Goal: Task Accomplishment & Management: Manage account settings

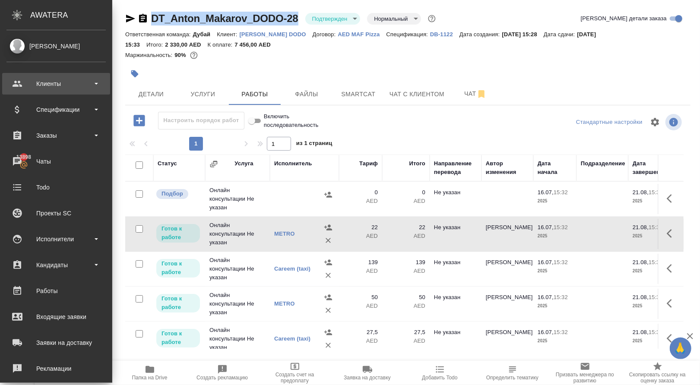
click at [57, 87] on div "Клиенты" at bounding box center [55, 83] width 99 height 13
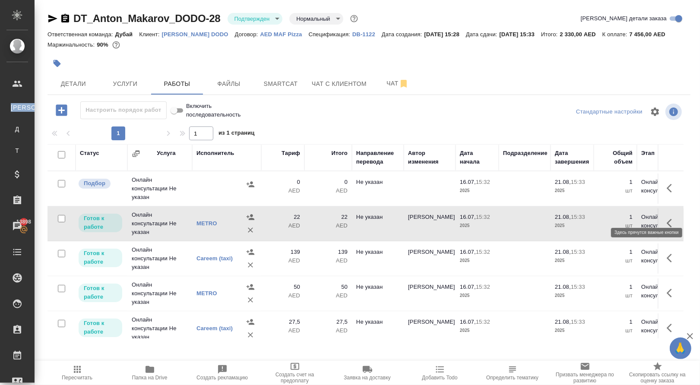
click at [671, 194] on icon "button" at bounding box center [672, 188] width 10 height 10
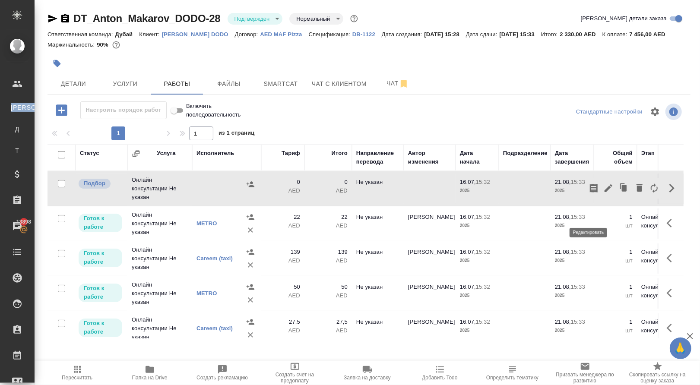
click at [603, 194] on icon "button" at bounding box center [608, 188] width 10 height 10
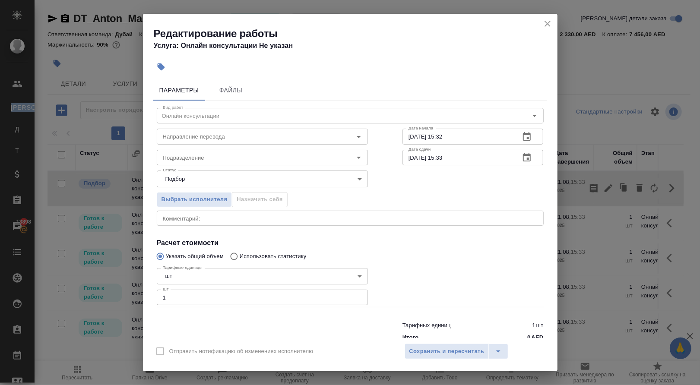
click at [337, 226] on div "x Комментарий:" at bounding box center [350, 218] width 387 height 15
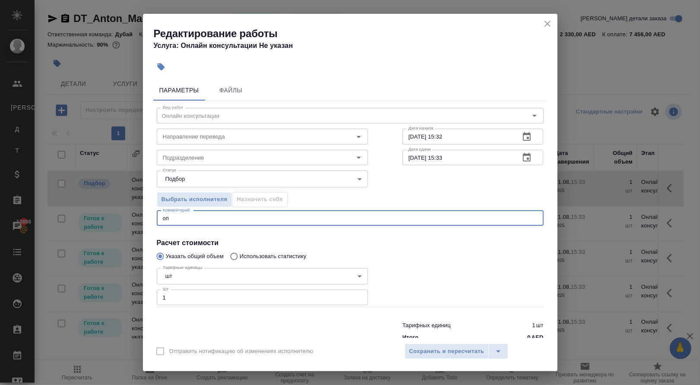
type textarea "о"
type textarea "поездка на такси для обновления лицкнзии последний раз"
click at [473, 347] on span "Сохранить и пересчитать" at bounding box center [446, 352] width 75 height 10
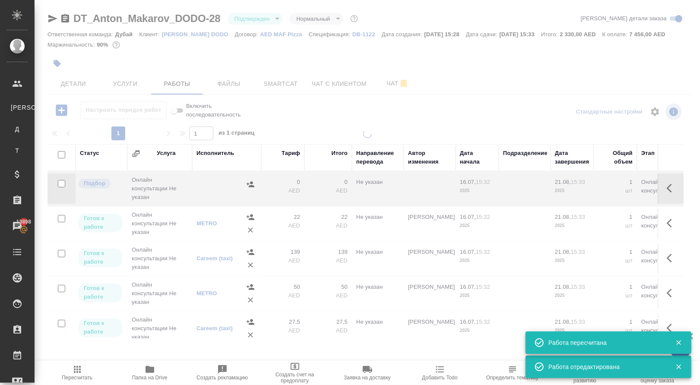
click at [314, 294] on div at bounding box center [368, 245] width 666 height 231
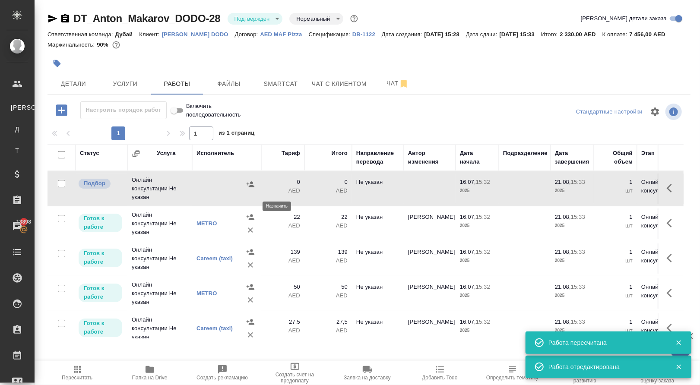
click at [251, 187] on icon "button" at bounding box center [251, 184] width 8 height 6
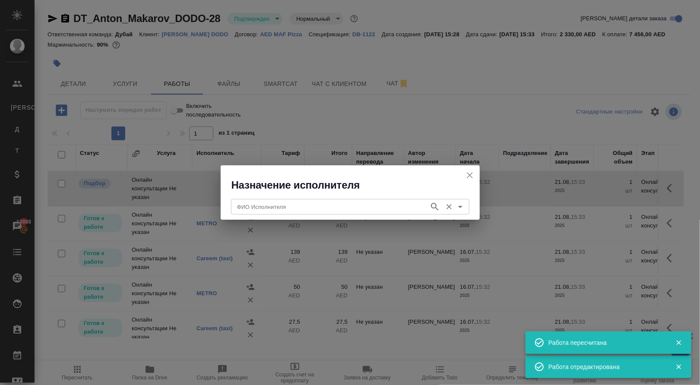
click at [257, 205] on input "ФИО Исполнителя" at bounding box center [329, 207] width 191 height 10
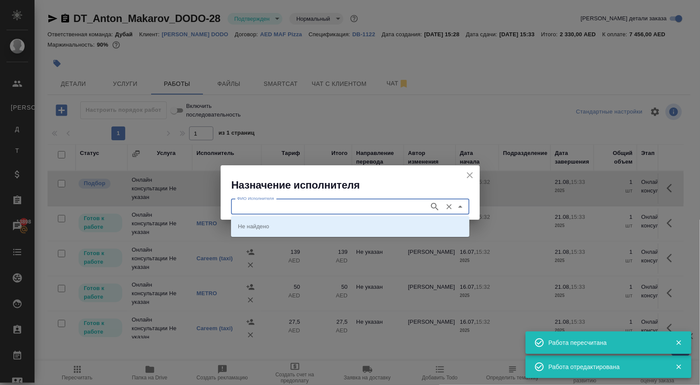
type input "е"
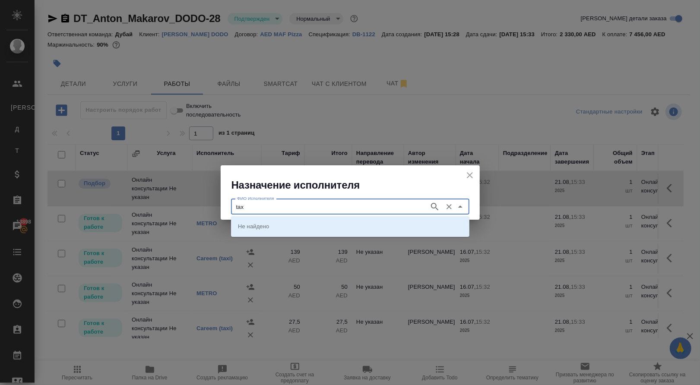
type input "tax"
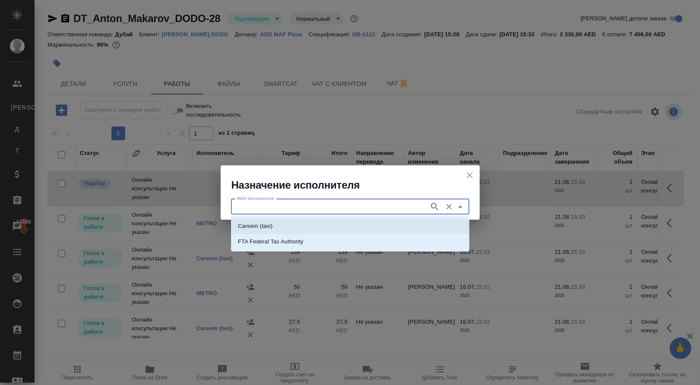
click at [256, 227] on p "Careem (taxi)" at bounding box center [255, 226] width 35 height 9
type input "Careem (taxi)"
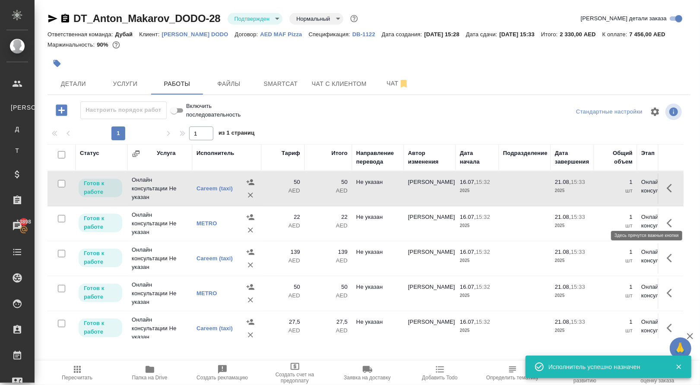
click at [667, 193] on icon "button" at bounding box center [669, 188] width 5 height 9
click at [605, 192] on icon "button" at bounding box center [609, 188] width 8 height 8
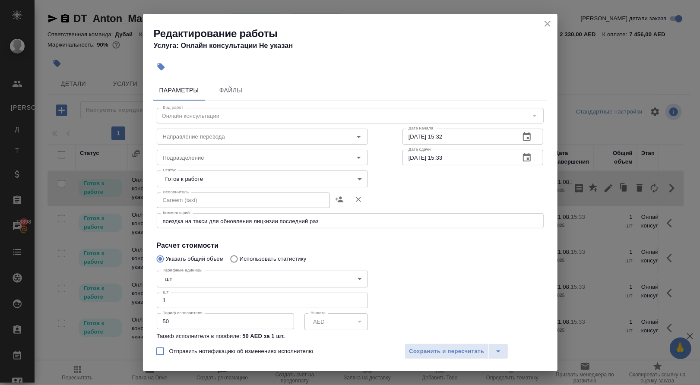
click at [285, 182] on body "🙏 .cls-1 fill:#fff; AWATERA Solokha Petro Клиенты К Клиенты Д Договоры Т Тендер…" at bounding box center [350, 192] width 700 height 385
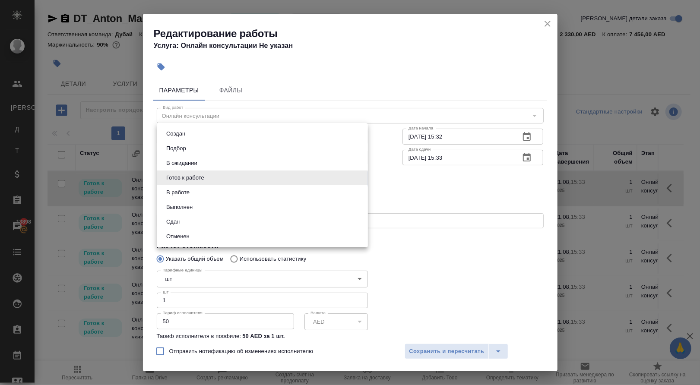
click at [262, 229] on li "Сдан" at bounding box center [262, 222] width 211 height 15
type input "closed"
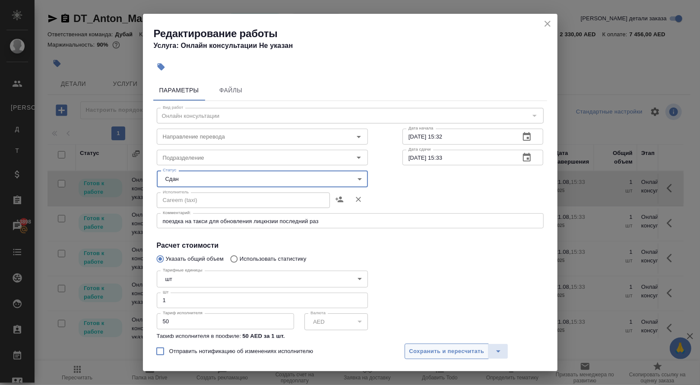
click at [427, 349] on span "Сохранить и пересчитать" at bounding box center [446, 352] width 75 height 10
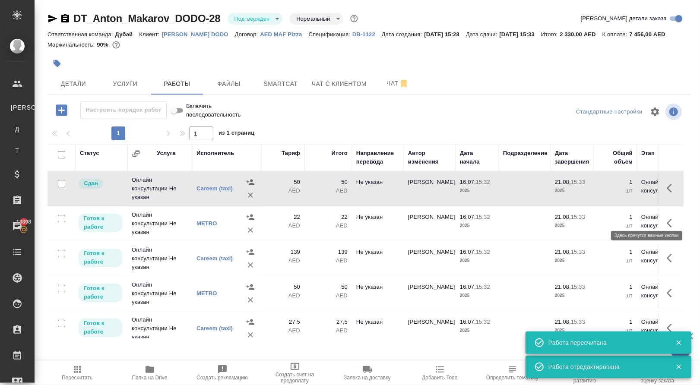
click at [671, 199] on button "button" at bounding box center [672, 188] width 21 height 21
click at [605, 192] on icon "button" at bounding box center [609, 188] width 8 height 8
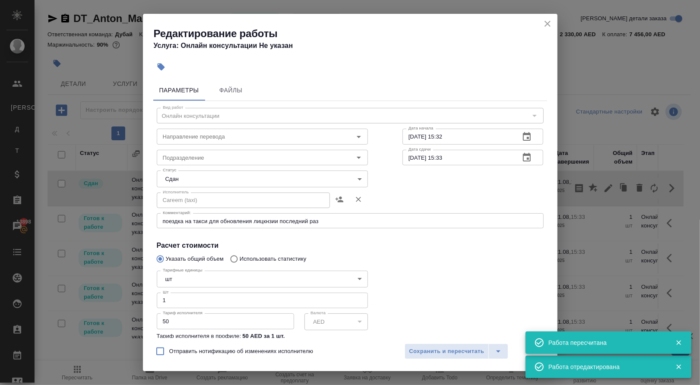
click at [265, 328] on input "50" at bounding box center [225, 322] width 137 height 16
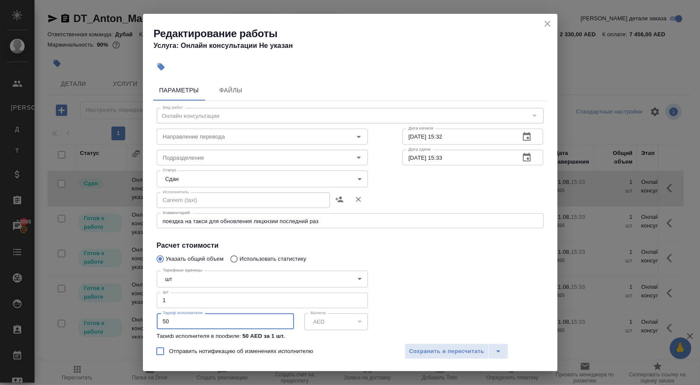
paste input "125.35"
type input "125.35"
click at [467, 349] on span "Сохранить и пересчитать" at bounding box center [446, 352] width 75 height 10
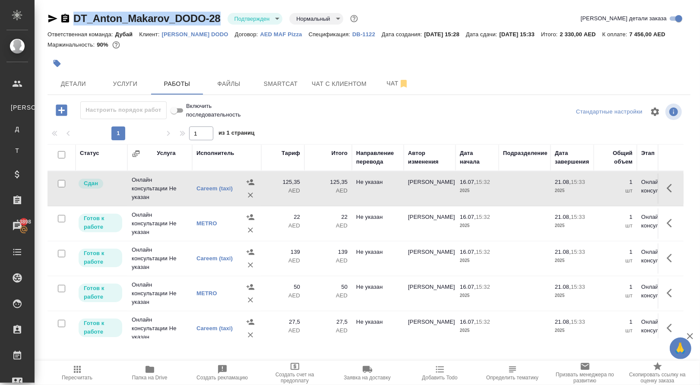
drag, startPoint x: 79, startPoint y: 18, endPoint x: 229, endPoint y: 18, distance: 149.4
click at [229, 18] on div "DT_Anton_Makarov_DODO-28 Подтвержден confirmed Нормальный normal" at bounding box center [204, 19] width 312 height 14
click at [669, 194] on icon "button" at bounding box center [672, 188] width 10 height 10
click at [603, 194] on icon "button" at bounding box center [608, 188] width 10 height 10
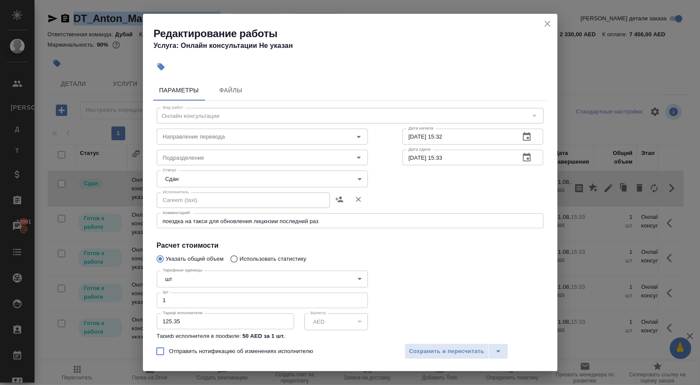
click at [549, 27] on icon "close" at bounding box center [548, 24] width 6 height 6
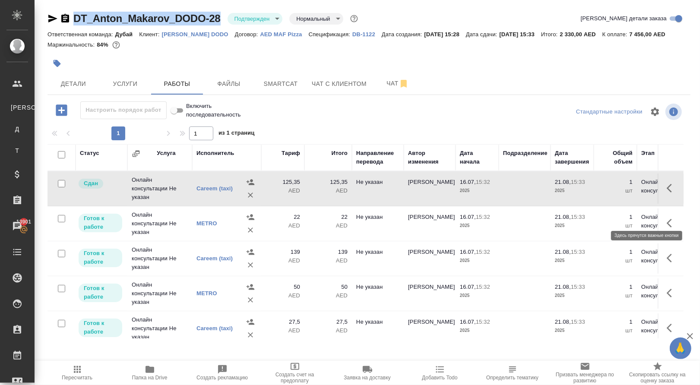
click at [666, 199] on button "button" at bounding box center [672, 188] width 21 height 21
click at [622, 191] on icon "button" at bounding box center [624, 188] width 5 height 6
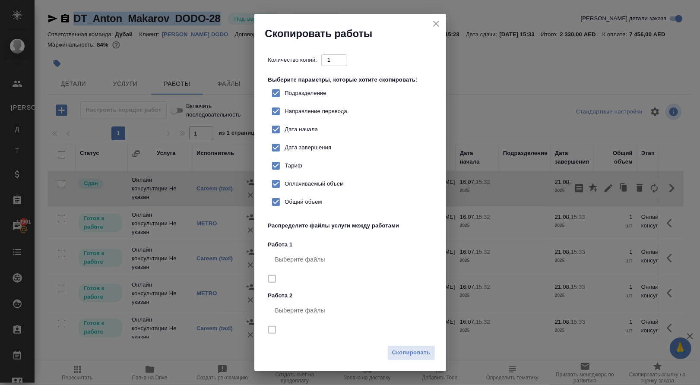
click at [302, 175] on label "Тариф" at bounding box center [284, 166] width 35 height 18
click at [285, 175] on input "Тариф" at bounding box center [276, 166] width 18 height 18
checkbox input "false"
click at [398, 344] on div "Скопировать" at bounding box center [350, 356] width 192 height 30
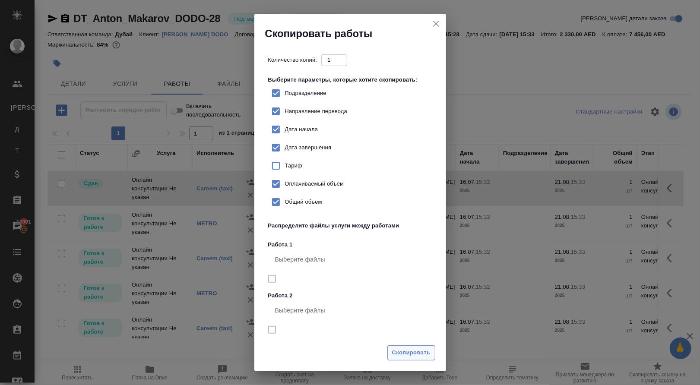
click at [406, 355] on span "Скопировать" at bounding box center [411, 353] width 38 height 10
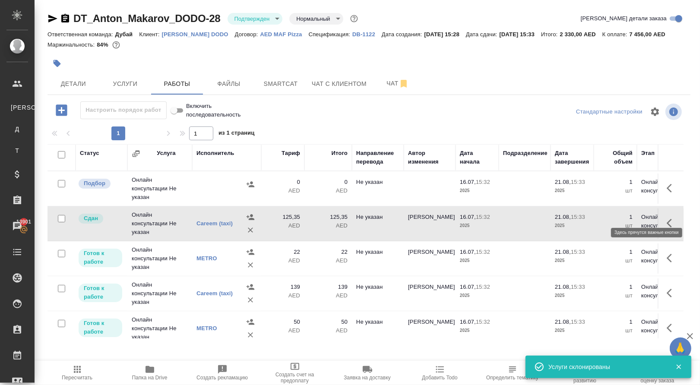
click at [669, 194] on icon "button" at bounding box center [672, 188] width 10 height 10
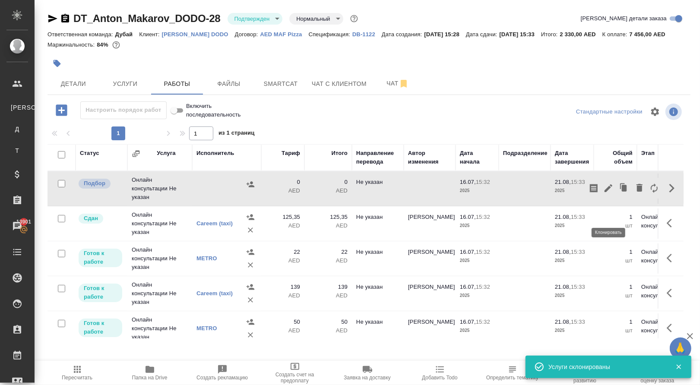
click at [620, 189] on icon "button" at bounding box center [622, 187] width 5 height 6
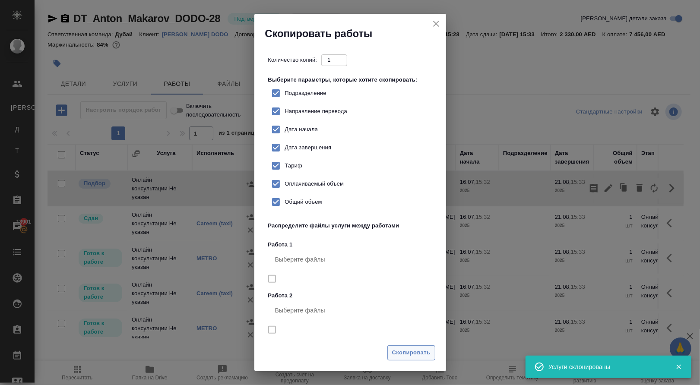
click at [411, 357] on span "Скопировать" at bounding box center [411, 353] width 38 height 10
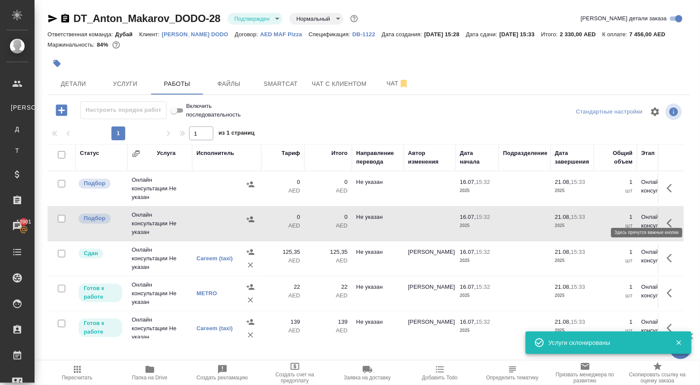
click at [669, 194] on icon "button" at bounding box center [672, 188] width 10 height 10
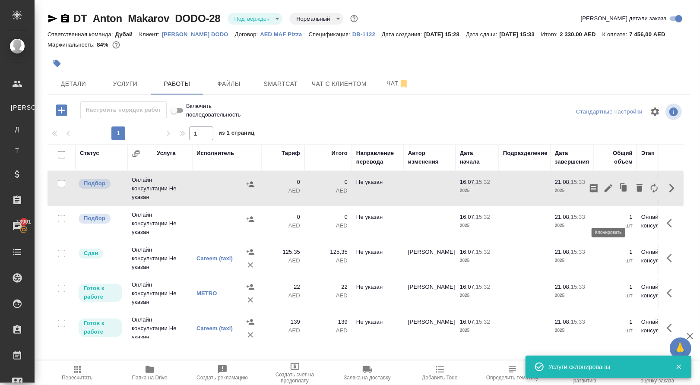
click at [618, 194] on icon "button" at bounding box center [624, 188] width 12 height 12
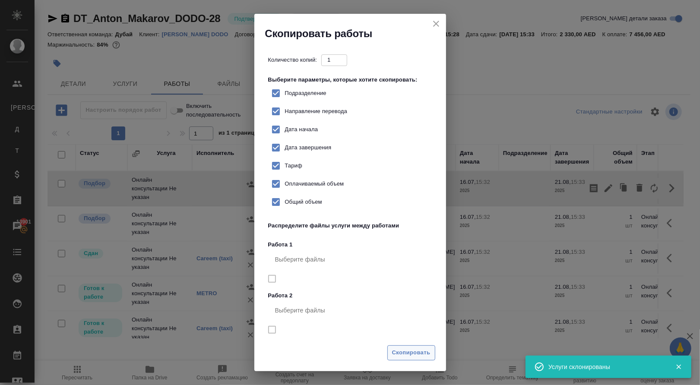
click at [412, 352] on span "Скопировать" at bounding box center [411, 353] width 38 height 10
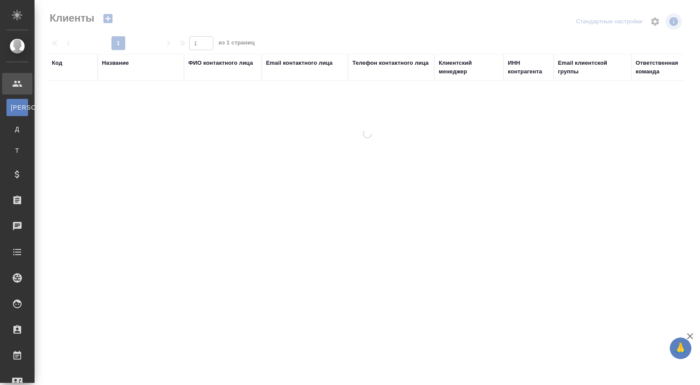
select select "RU"
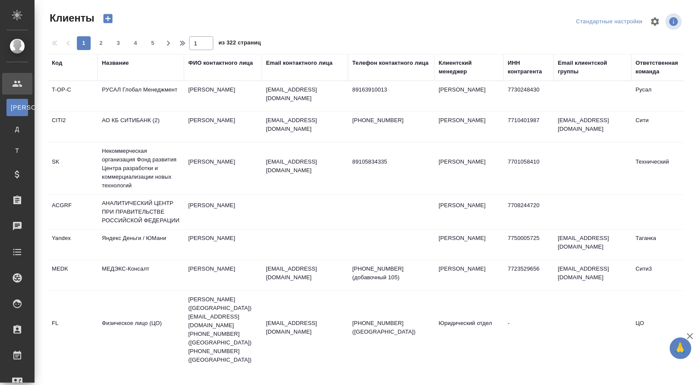
click at [127, 62] on div "Название" at bounding box center [115, 63] width 27 height 9
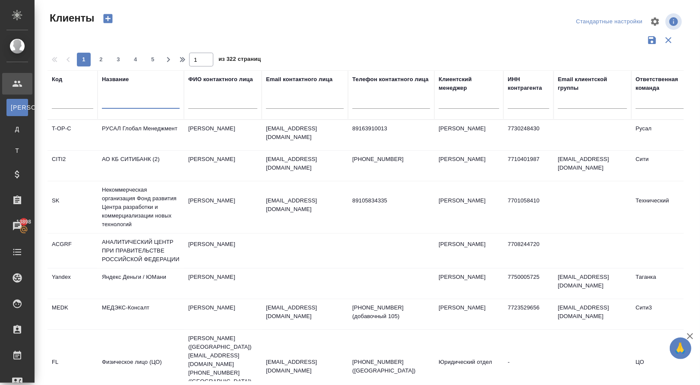
click at [127, 105] on input "text" at bounding box center [141, 103] width 78 height 11
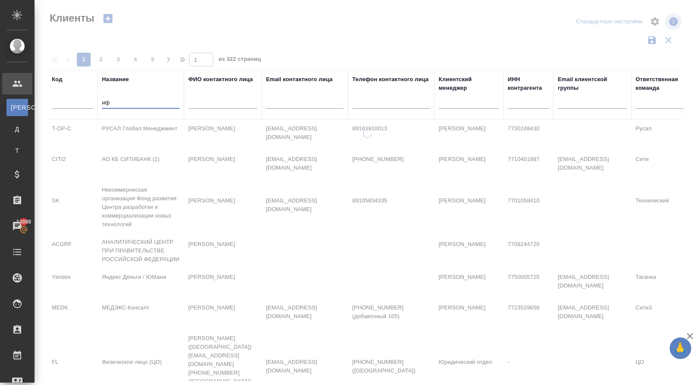
type input "и"
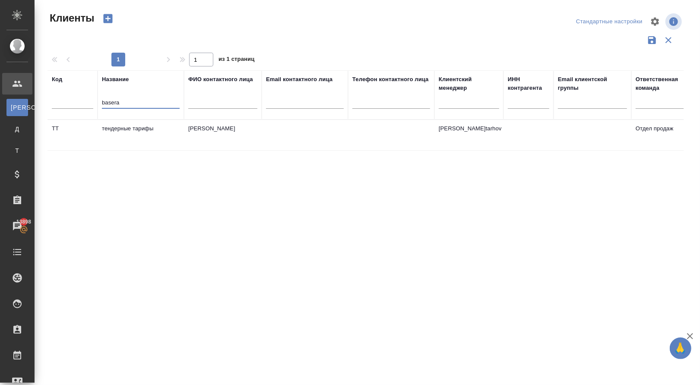
type input "basera"
click at [125, 134] on td "BASERA PROPERTIES L.L.C" at bounding box center [141, 135] width 86 height 30
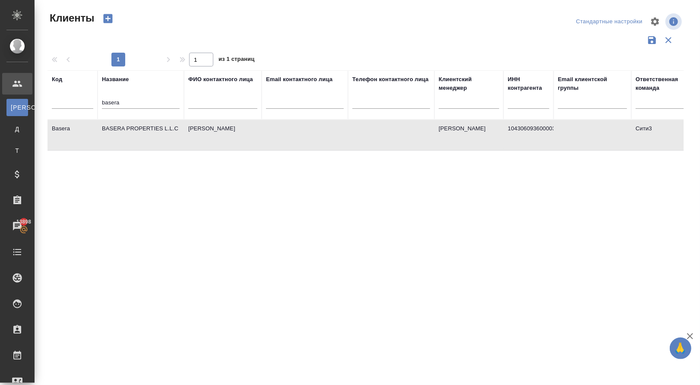
click at [125, 134] on td "BASERA PROPERTIES L.L.C" at bounding box center [141, 135] width 86 height 30
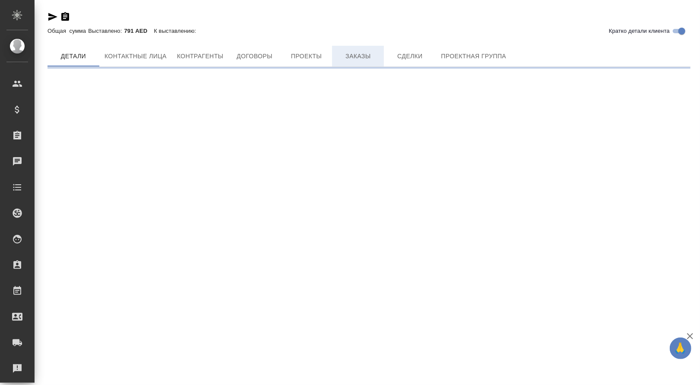
click at [346, 52] on button "Заказы" at bounding box center [358, 56] width 52 height 21
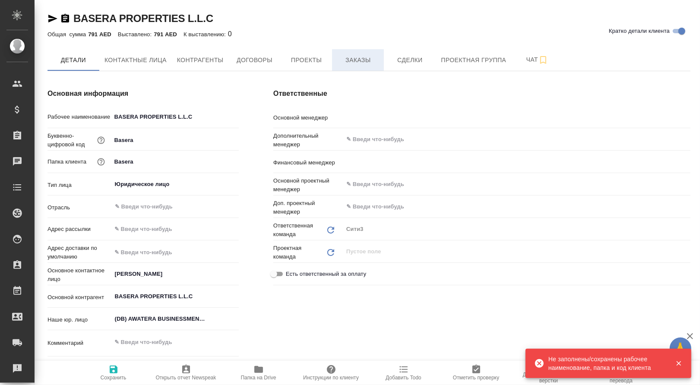
type textarea "x"
type input "[PERSON_NAME]"
type textarea "x"
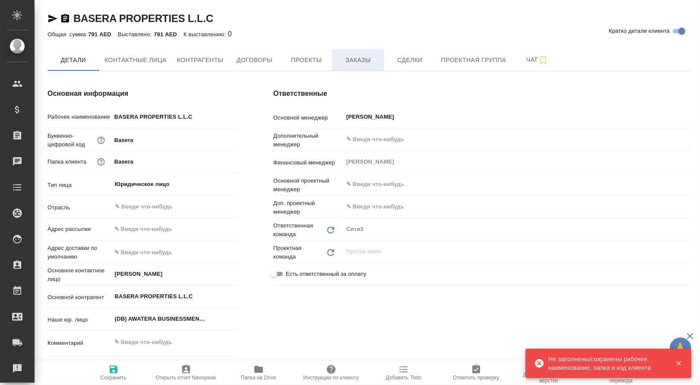
type textarea "x"
click at [356, 61] on span "Заказы" at bounding box center [357, 60] width 41 height 11
type textarea "x"
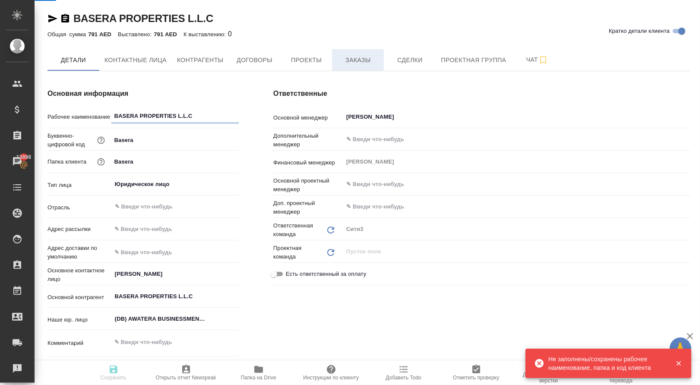
type textarea "x"
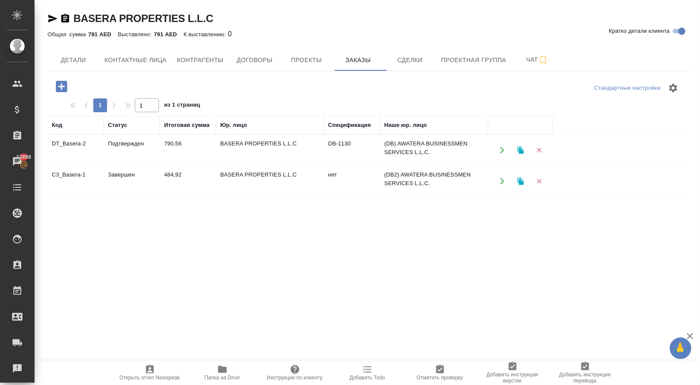
click at [503, 153] on icon "button" at bounding box center [502, 150] width 4 height 6
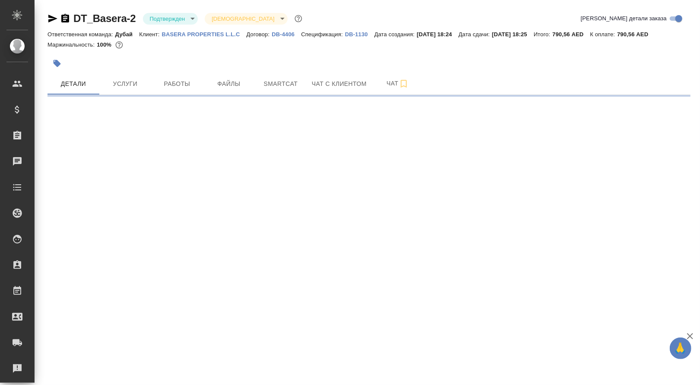
select select "RU"
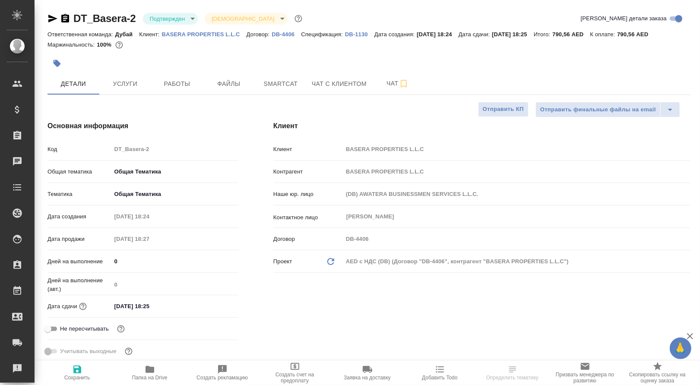
type textarea "x"
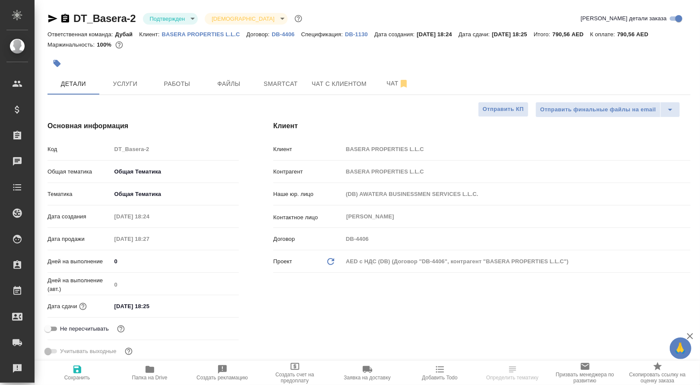
type textarea "x"
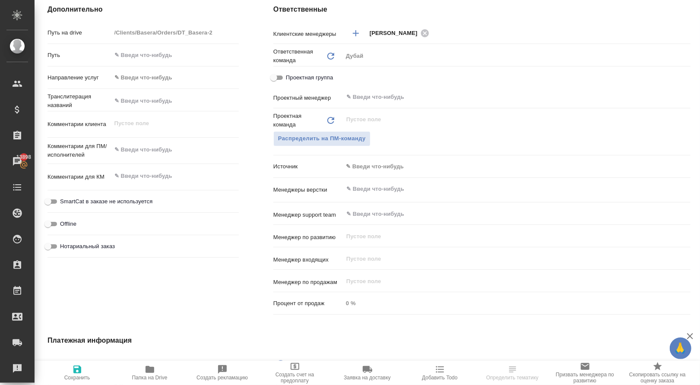
scroll to position [380, 0]
click at [368, 102] on input "text" at bounding box center [503, 96] width 314 height 10
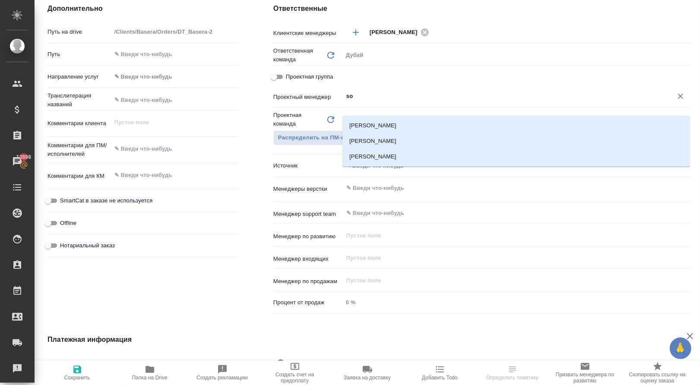
type input "sol"
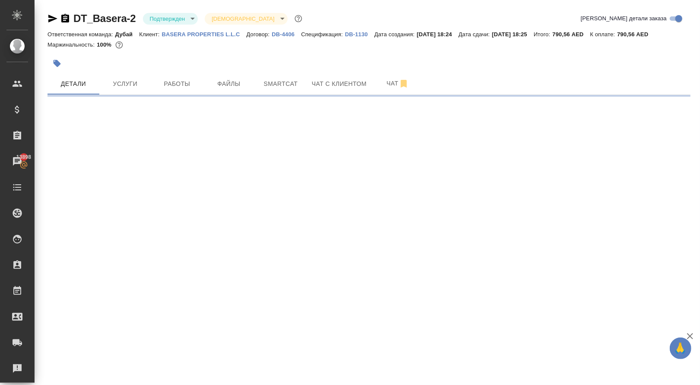
scroll to position [0, 0]
click at [377, 119] on div ".cls-1 fill:#fff; AWATERA Solokha Petro Клиенты Спецификации Заказы 13898 Чаты …" at bounding box center [350, 192] width 700 height 385
select select "RU"
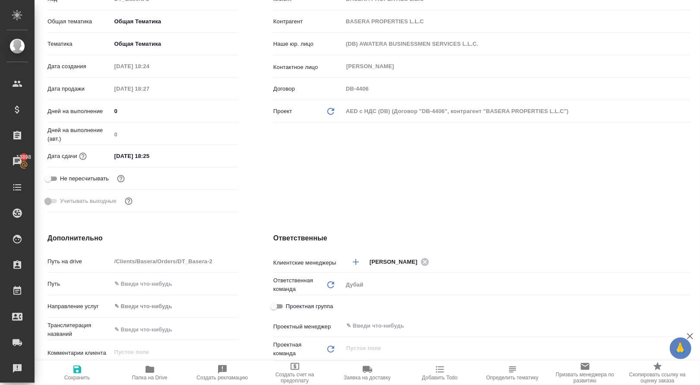
type textarea "x"
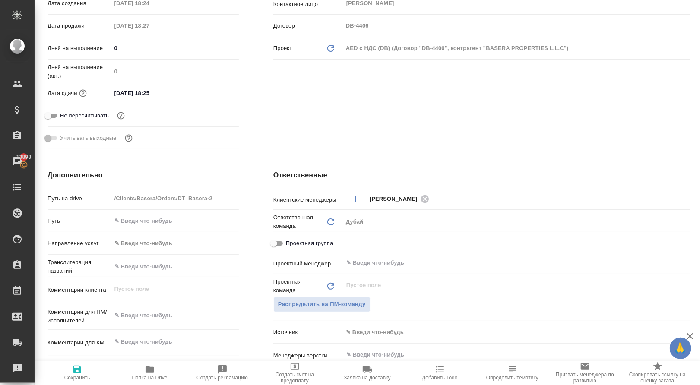
scroll to position [214, 0]
click at [367, 267] on input "text" at bounding box center [503, 262] width 314 height 10
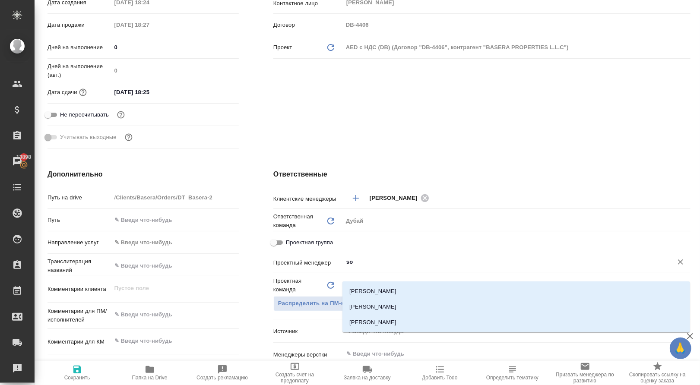
type input "sol"
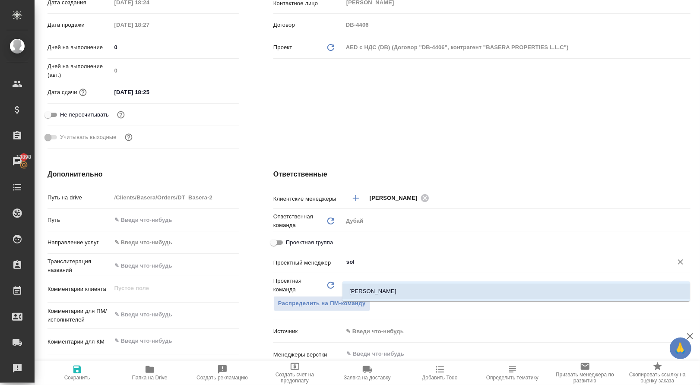
click at [382, 296] on li "[PERSON_NAME]" at bounding box center [517, 292] width 348 height 16
type textarea "x"
type input "[PERSON_NAME]"
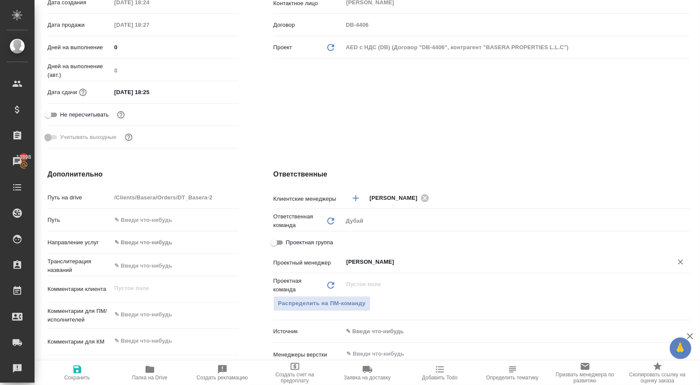
click at [82, 375] on icon "button" at bounding box center [77, 370] width 10 height 10
type textarea "x"
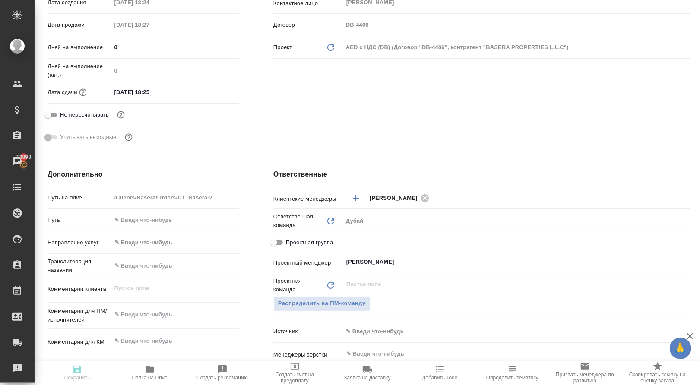
type textarea "x"
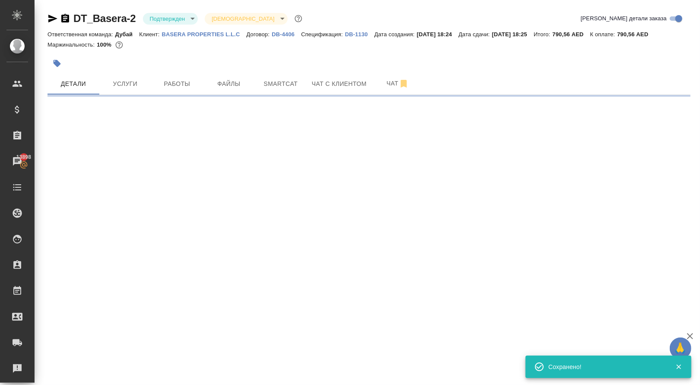
click at [83, 375] on div ".cls-1 fill:#fff; AWATERA Solokha Petro Клиенты Спецификации Заказы 13898 Чаты …" at bounding box center [350, 192] width 700 height 385
select select "RU"
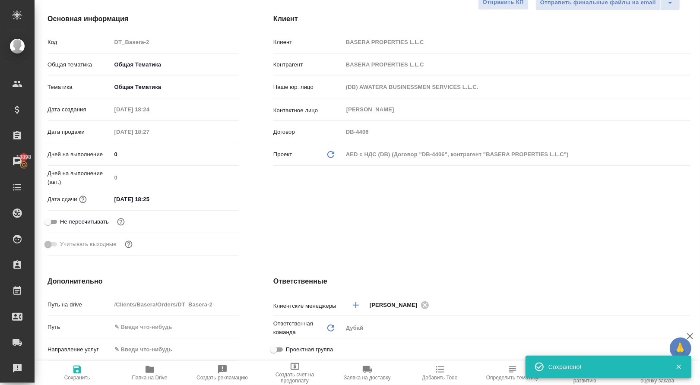
type textarea "x"
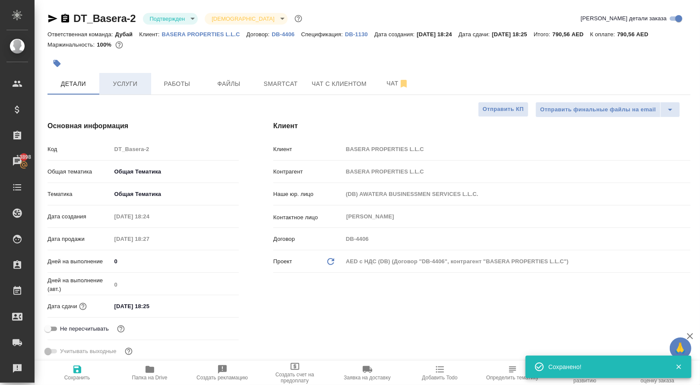
click at [130, 89] on span "Услуги" at bounding box center [125, 84] width 41 height 11
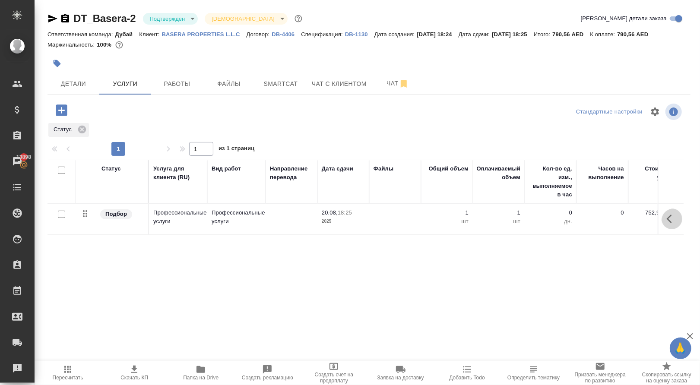
click at [669, 223] on icon "button" at bounding box center [669, 219] width 5 height 9
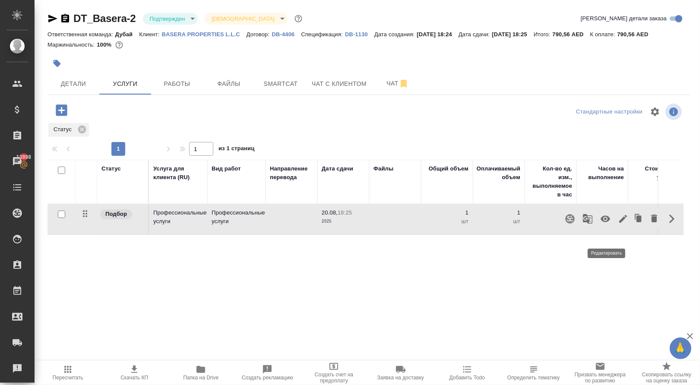
click at [618, 224] on icon "button" at bounding box center [623, 219] width 10 height 10
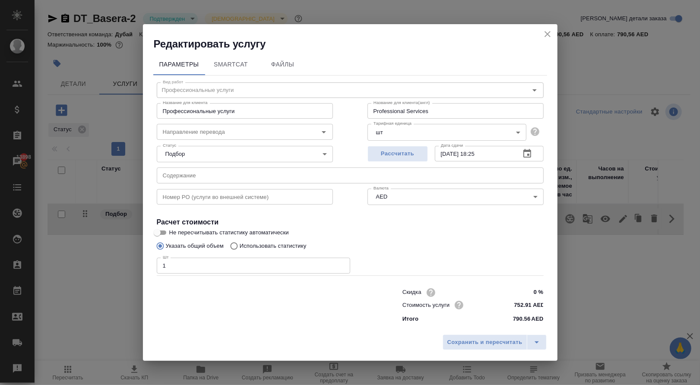
click at [545, 31] on icon "close" at bounding box center [548, 34] width 6 height 6
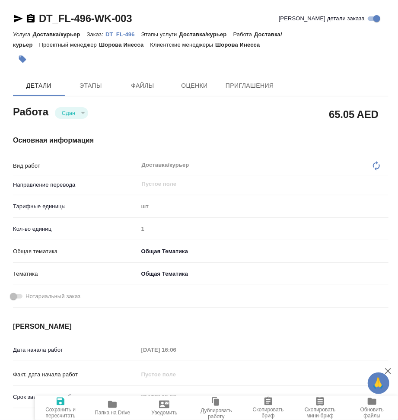
type textarea "x"
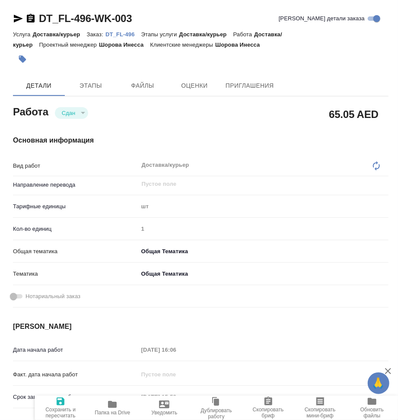
type textarea "x"
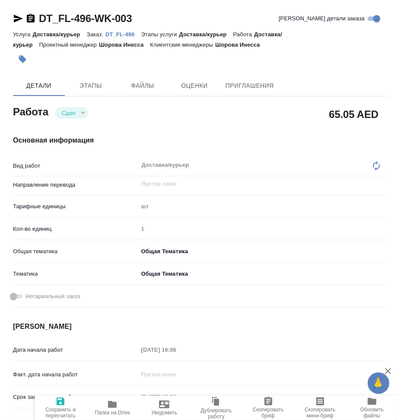
type textarea "x"
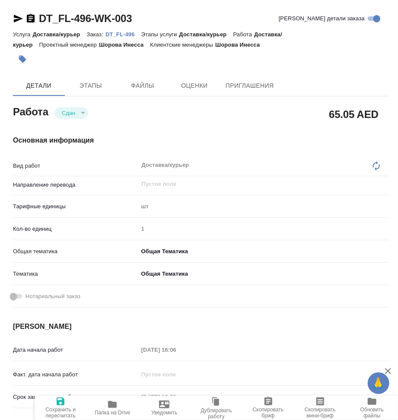
type textarea "x"
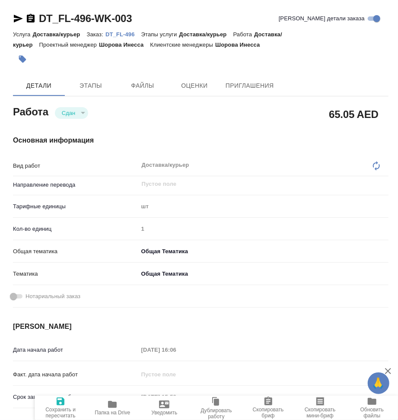
click at [109, 33] on p "DT_FL-496" at bounding box center [123, 34] width 36 height 6
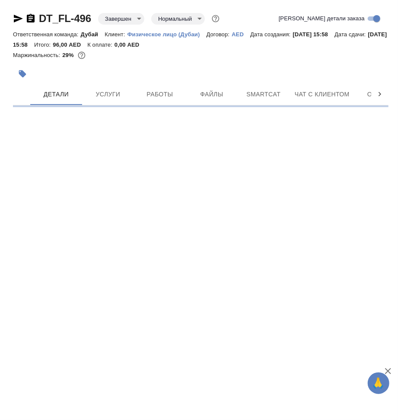
select select "RU"
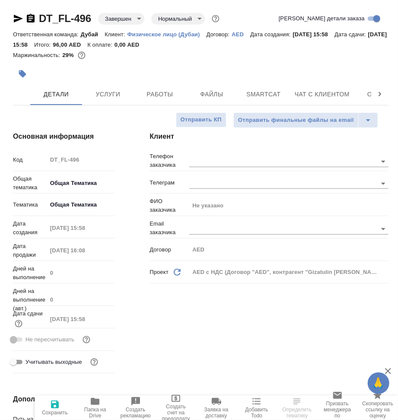
type textarea "x"
drag, startPoint x: 42, startPoint y: 13, endPoint x: 93, endPoint y: 16, distance: 51.1
click at [94, 16] on div "DT_FL-496 Завершен closed Нормальный normal" at bounding box center [117, 19] width 208 height 14
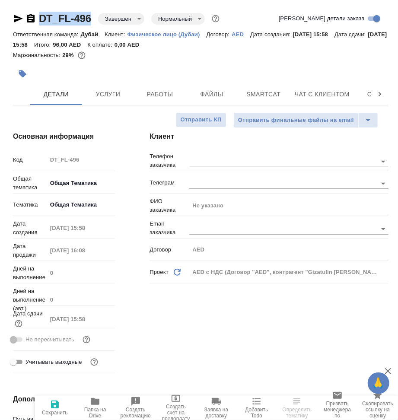
drag, startPoint x: 44, startPoint y: 3, endPoint x: 95, endPoint y: 21, distance: 54.6
copy div "DT_FL-496"
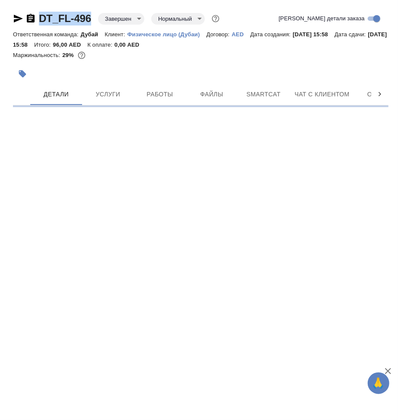
select select "RU"
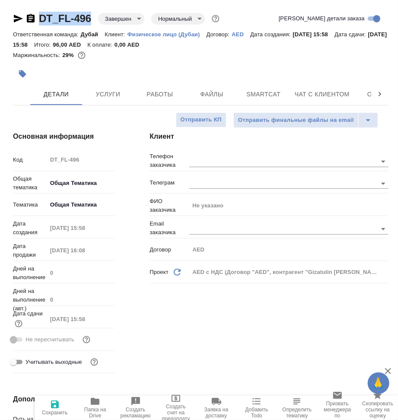
type textarea "x"
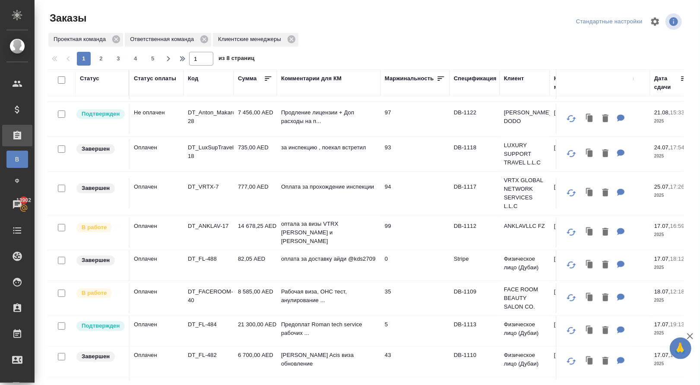
scroll to position [197, 0]
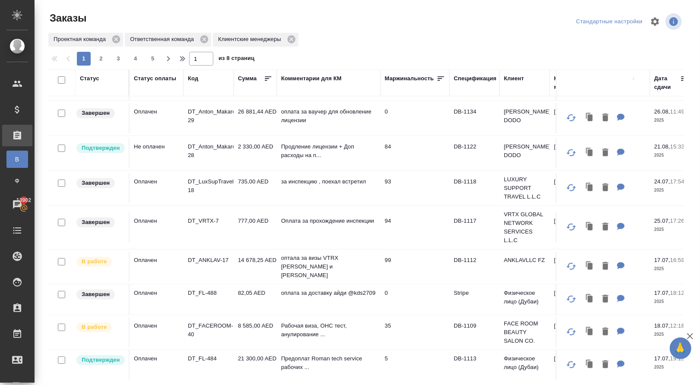
click at [213, 225] on p "DT_VRTX-7" at bounding box center [208, 221] width 41 height 9
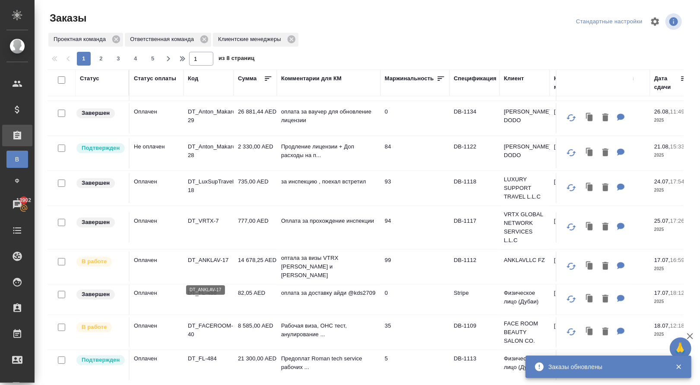
click at [217, 265] on p "DT_ANKLAV-17" at bounding box center [208, 260] width 41 height 9
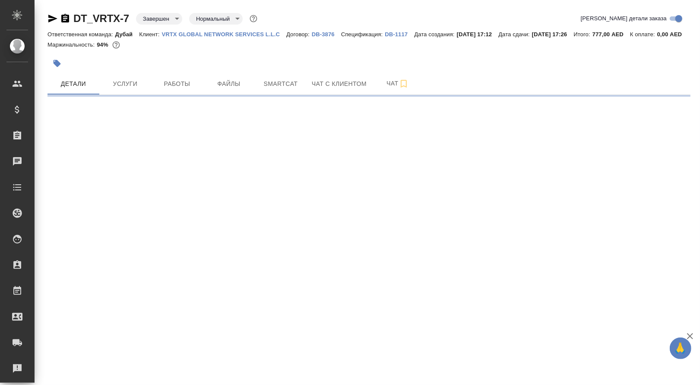
select select "RU"
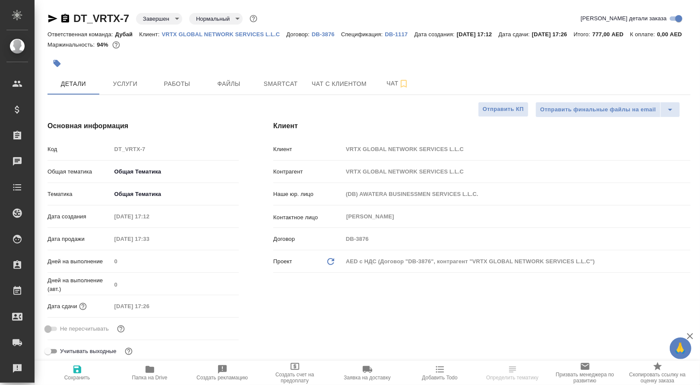
type textarea "x"
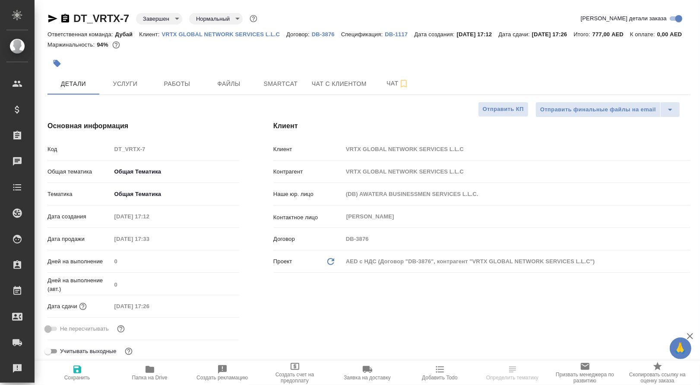
type textarea "x"
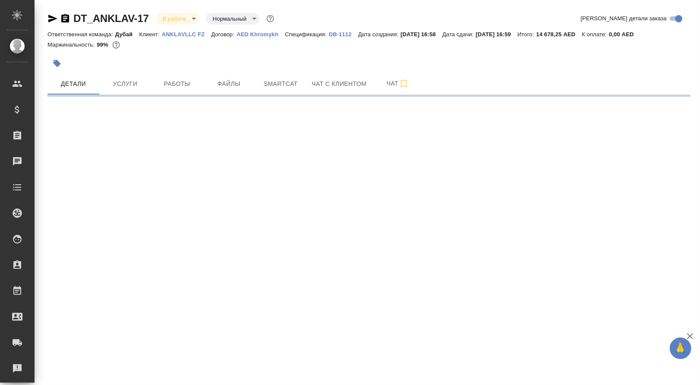
select select "RU"
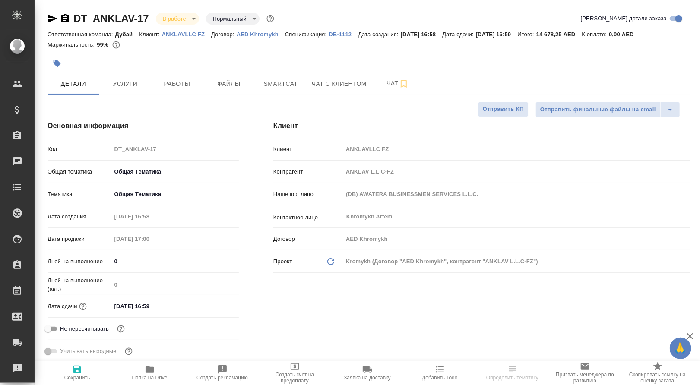
type textarea "x"
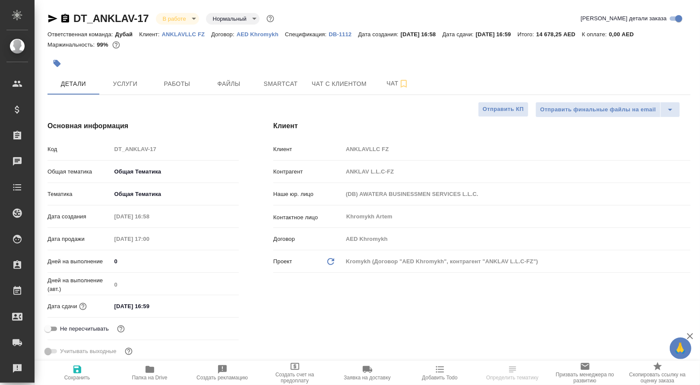
type textarea "x"
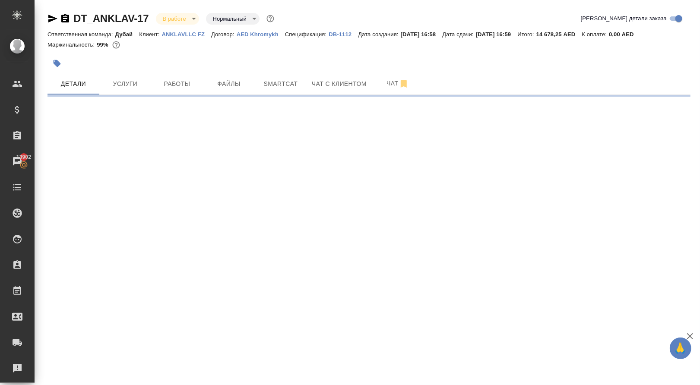
select select "RU"
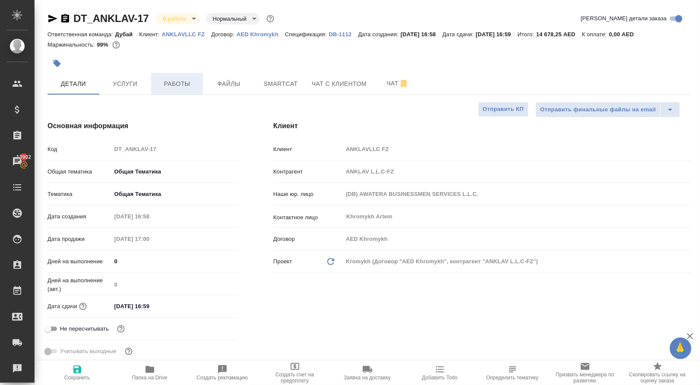
type textarea "x"
click at [166, 89] on span "Работы" at bounding box center [176, 84] width 41 height 11
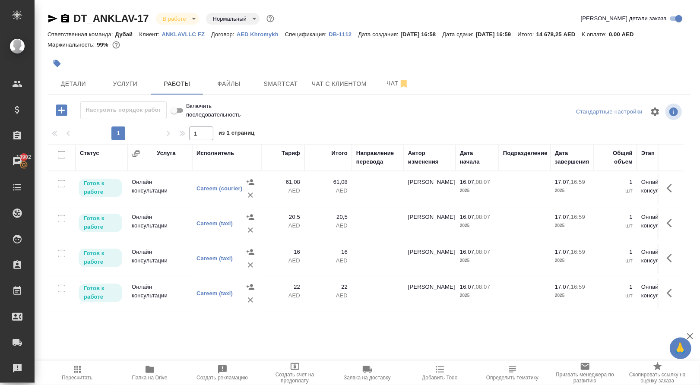
click at [65, 116] on icon "button" at bounding box center [61, 110] width 11 height 11
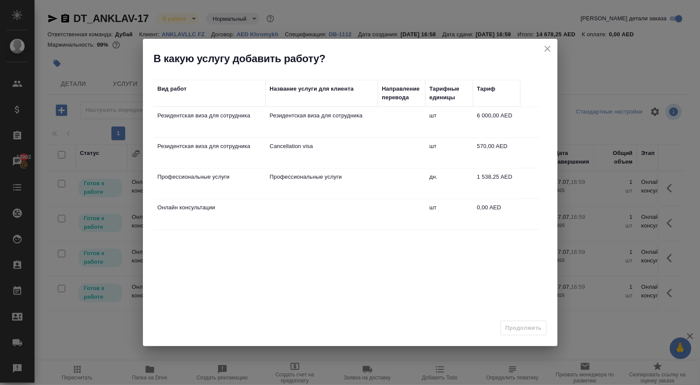
click at [545, 48] on icon "close" at bounding box center [548, 49] width 6 height 6
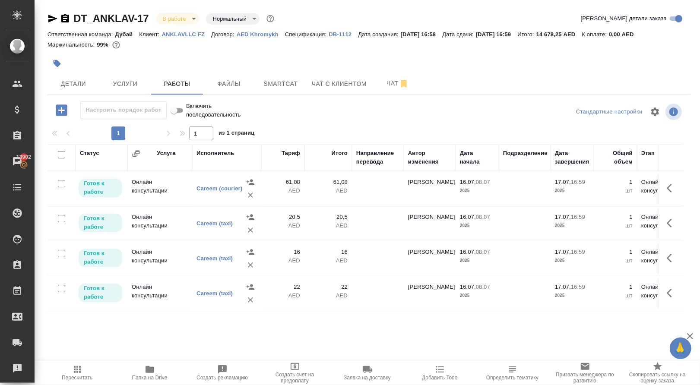
click at [667, 194] on icon "button" at bounding box center [672, 188] width 10 height 10
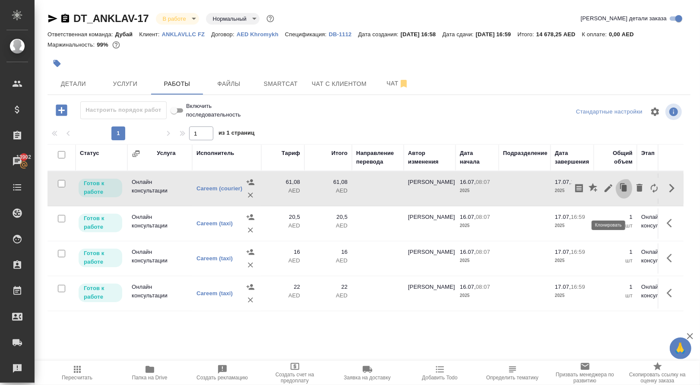
click at [622, 191] on icon "button" at bounding box center [624, 188] width 5 height 6
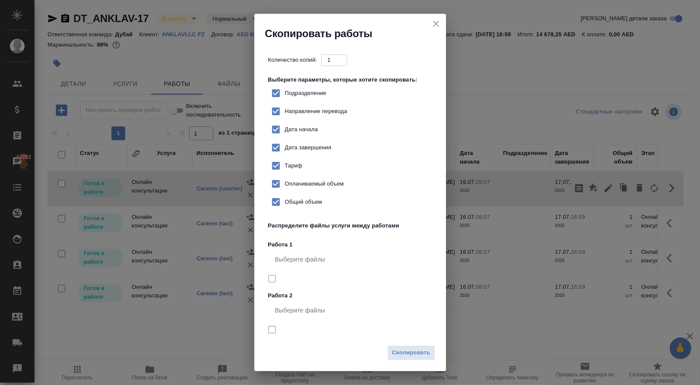
click at [291, 170] on span "Тариф" at bounding box center [293, 166] width 17 height 9
click at [285, 175] on input "Тариф" at bounding box center [276, 166] width 18 height 18
checkbox input "false"
click at [410, 352] on span "Скопировать" at bounding box center [411, 353] width 38 height 10
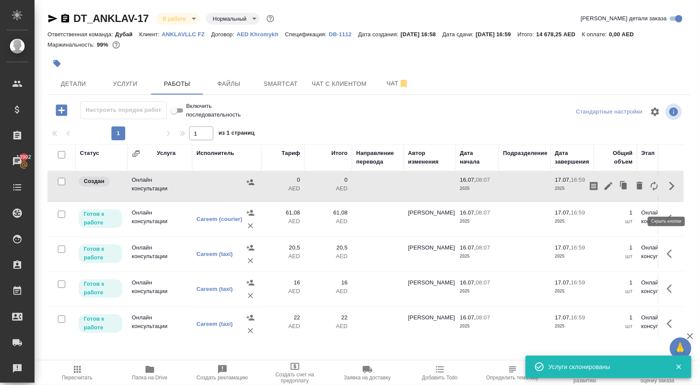
click at [667, 191] on icon "button" at bounding box center [672, 186] width 10 height 10
click at [622, 189] on icon "button" at bounding box center [624, 186] width 5 height 6
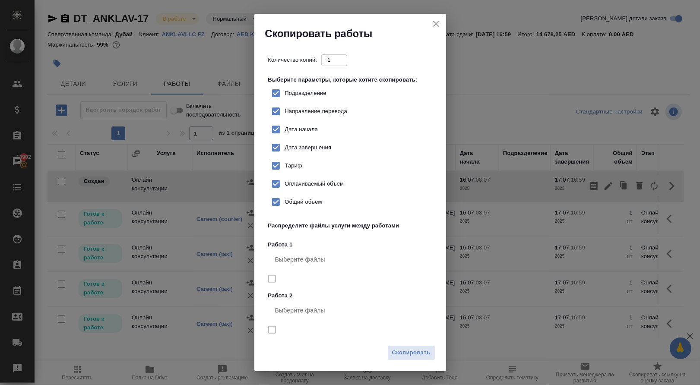
click at [336, 175] on div "Тариф" at bounding box center [354, 166] width 164 height 18
click at [282, 175] on input "Тариф" at bounding box center [276, 166] width 18 height 18
checkbox input "false"
click at [402, 350] on span "Скопировать" at bounding box center [411, 353] width 38 height 10
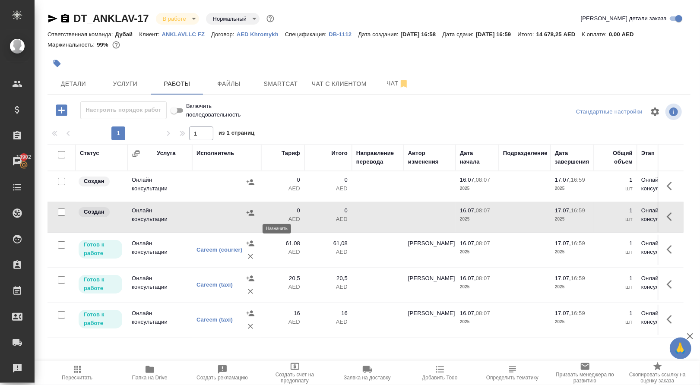
click at [250, 217] on icon "button" at bounding box center [250, 213] width 9 height 9
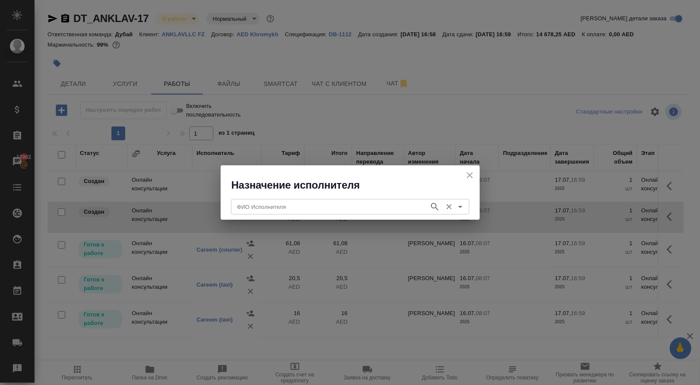
click at [257, 211] on input "ФИО Исполнителя" at bounding box center [329, 207] width 191 height 10
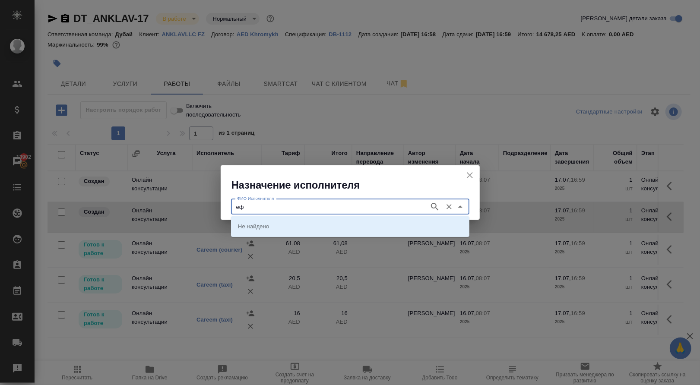
type input "е"
type input "taxi"
click at [247, 221] on li "Careem (taxi)" at bounding box center [350, 227] width 238 height 16
type input "Careem (taxi)"
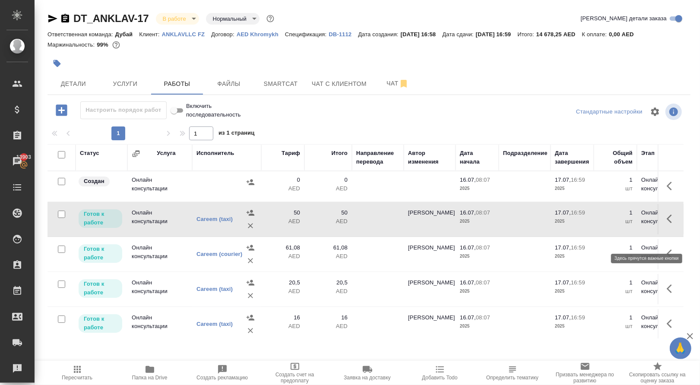
click at [674, 224] on icon "button" at bounding box center [672, 219] width 10 height 10
click at [603, 224] on icon "button" at bounding box center [608, 219] width 10 height 10
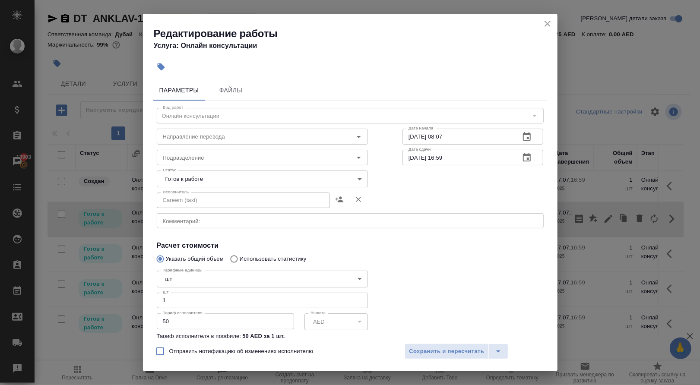
click at [223, 329] on input "50" at bounding box center [225, 322] width 137 height 16
click at [223, 327] on input "50" at bounding box center [225, 322] width 137 height 16
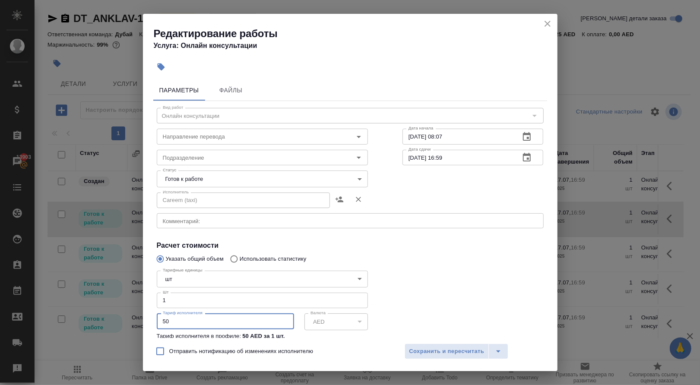
paste input "86."
type input "86.50"
click at [194, 186] on body "🙏 .cls-1 fill:#fff; AWATERA [PERSON_NAME] Спецификации Заказы 13903 Чаты Todo П…" at bounding box center [350, 192] width 700 height 385
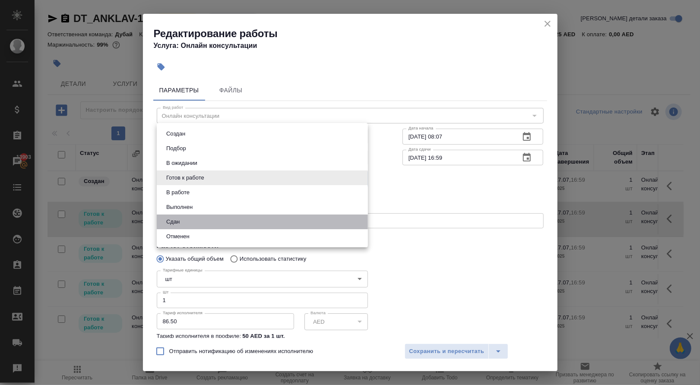
click at [187, 229] on li "Сдан" at bounding box center [262, 222] width 211 height 15
type input "closed"
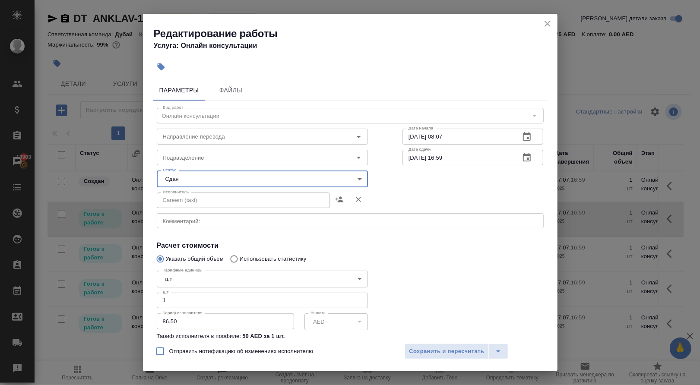
click at [187, 224] on textarea at bounding box center [350, 221] width 375 height 6
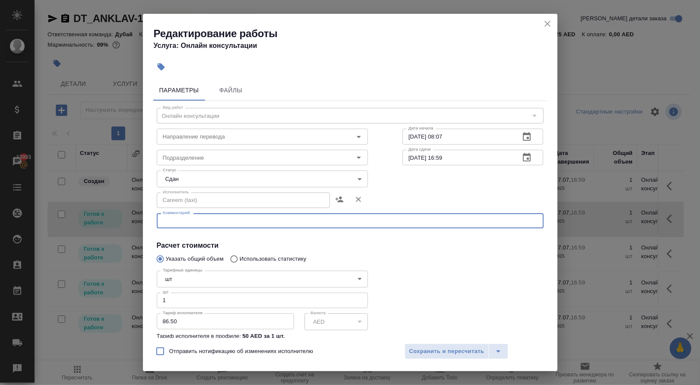
type textarea "R"
type textarea "T"
type textarea "E"
type textarea "Eхал на такси в [GEOGRAPHIC_DATA] в MOFA по поводу диплома [PERSON_NAME] и [PER…"
click at [428, 351] on span "Сохранить и пересчитать" at bounding box center [446, 352] width 75 height 10
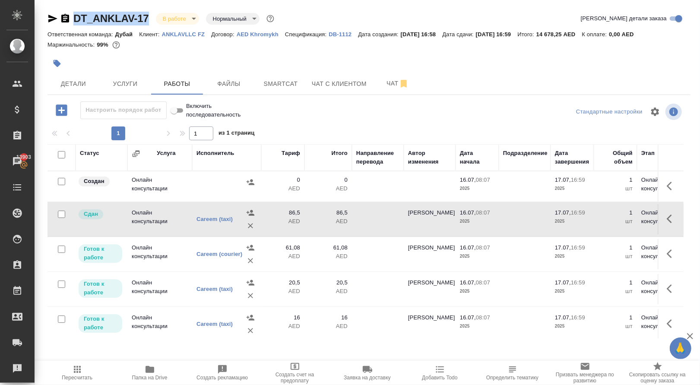
drag, startPoint x: 79, startPoint y: 8, endPoint x: 154, endPoint y: 16, distance: 76.0
click at [154, 16] on div "DT_ANKLAV-17 В работе inProgress Нормальный normal Кратко детали заказа Ответст…" at bounding box center [369, 180] width 653 height 361
copy link "DT_ANKLAV-17"
click at [81, 373] on icon "button" at bounding box center [77, 369] width 7 height 7
click at [251, 185] on icon "button" at bounding box center [251, 182] width 8 height 6
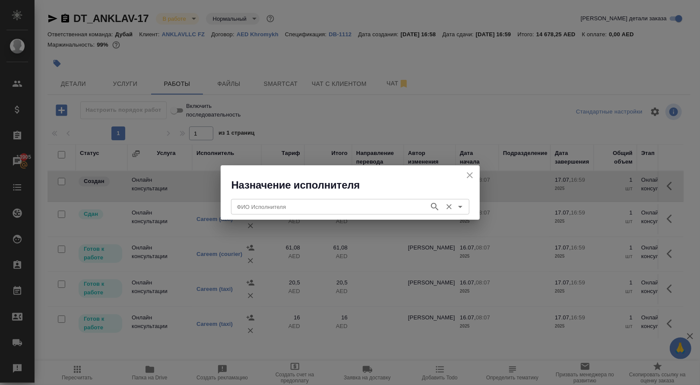
click at [249, 206] on input "ФИО Исполнителя" at bounding box center [329, 207] width 191 height 10
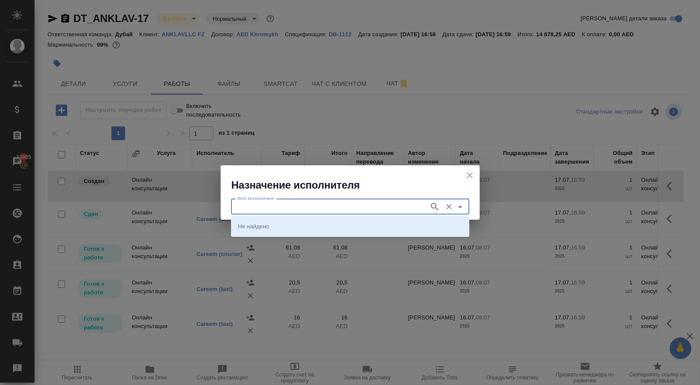
type input "е"
type input "taxi"
click at [247, 225] on p "Careem (taxi)" at bounding box center [255, 226] width 35 height 9
type input "Careem (taxi)"
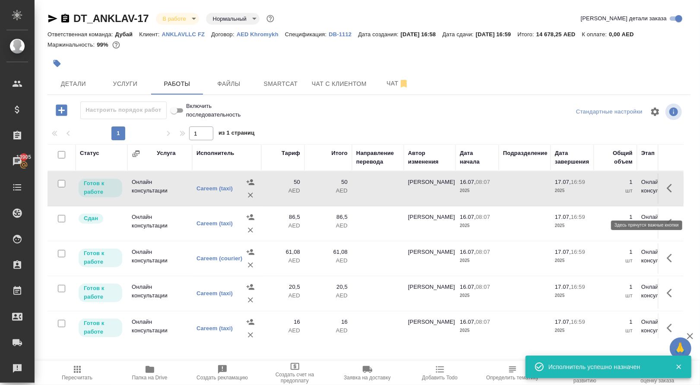
click at [671, 194] on icon "button" at bounding box center [672, 188] width 10 height 10
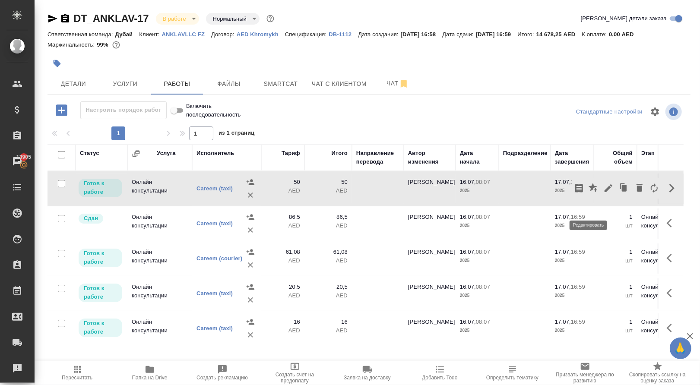
click at [603, 194] on icon "button" at bounding box center [608, 188] width 10 height 10
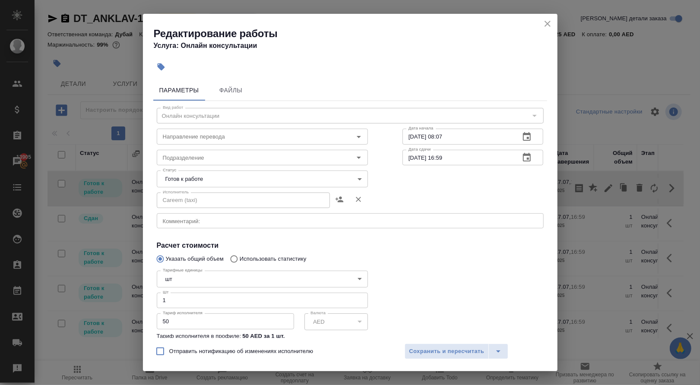
click at [180, 329] on input "50" at bounding box center [225, 322] width 137 height 16
paste input "11.6"
type input "11.60"
click at [194, 180] on body "🙏 .cls-1 fill:#fff; AWATERA [PERSON_NAME] Спецификации Заказы 13905 Чаты Todo П…" at bounding box center [350, 192] width 700 height 385
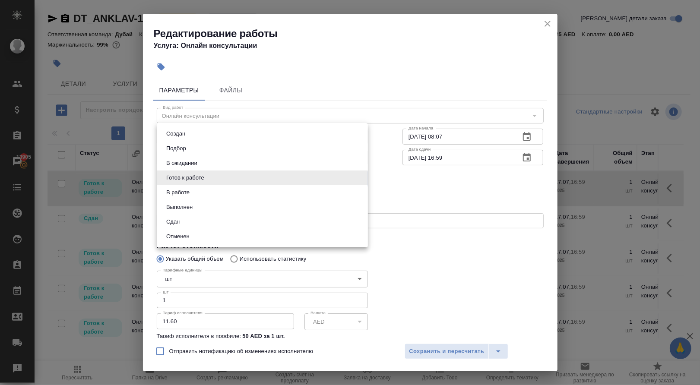
click at [201, 225] on li "Сдан" at bounding box center [262, 222] width 211 height 15
type input "closed"
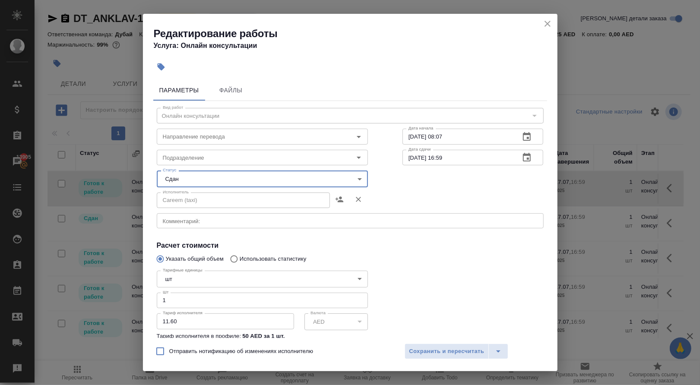
click at [201, 224] on textarea at bounding box center [350, 221] width 375 height 6
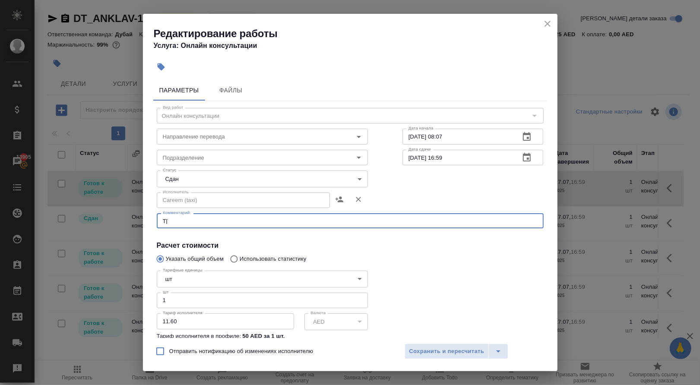
type textarea "T"
type textarea "[PERSON_NAME]"
type textarea "Ехали с департамента к метро, после того как апрувнули диплом [PERSON_NAME]"
click at [415, 347] on span "Сохранить и пересчитать" at bounding box center [446, 352] width 75 height 10
